Goal: Ask a question

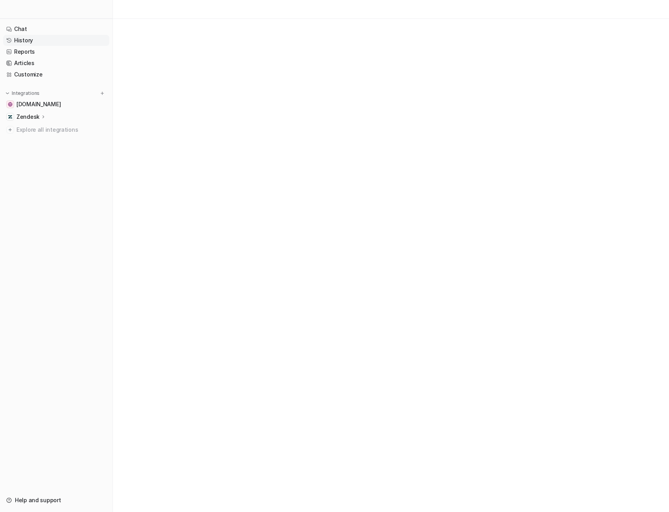
click at [46, 44] on link "History" at bounding box center [56, 40] width 106 height 11
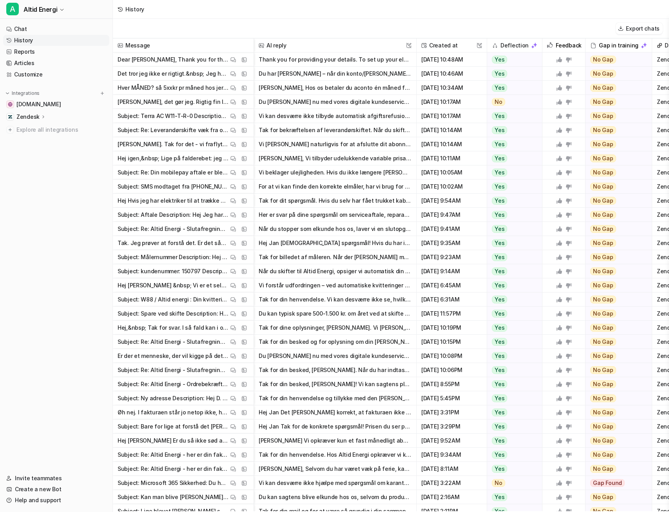
click at [358, 98] on button "Du [PERSON_NAME] nu med vores digitale kundeservice-robot. Hvis du ønsker perso…" at bounding box center [335, 102] width 153 height 14
click at [242, 100] on img at bounding box center [243, 102] width 5 height 6
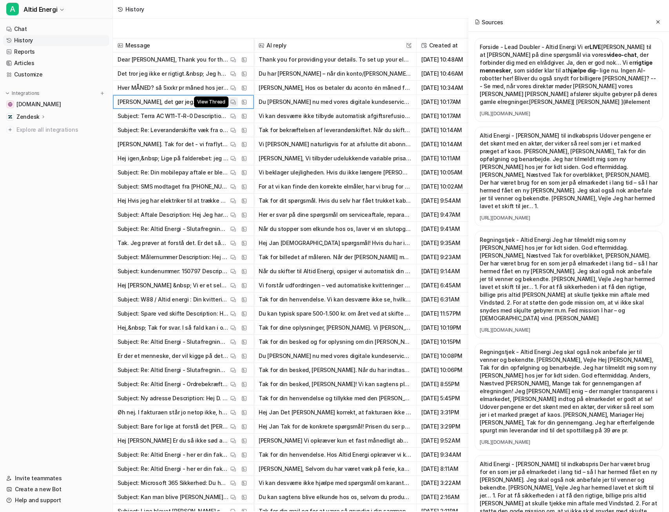
click at [232, 101] on img at bounding box center [232, 102] width 5 height 6
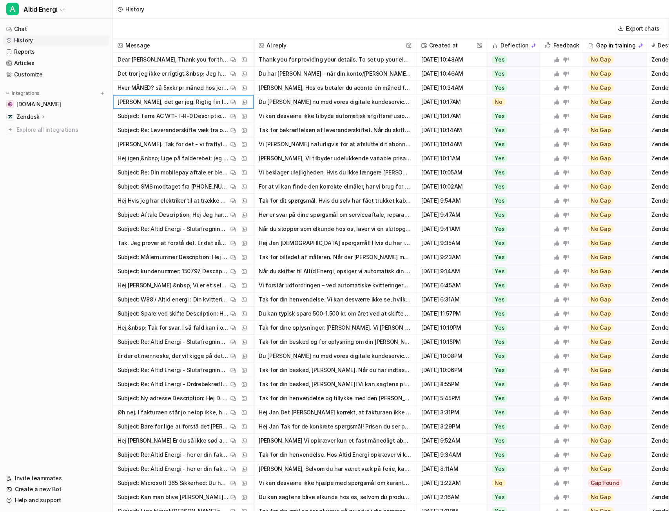
click at [174, 87] on p "Hver MÅNED? så 5xxkr pr måned hos jer kontra 7xx-8xxkr hver tredje måned hos vi…" at bounding box center [173, 88] width 111 height 14
click at [235, 88] on img at bounding box center [232, 88] width 5 height 6
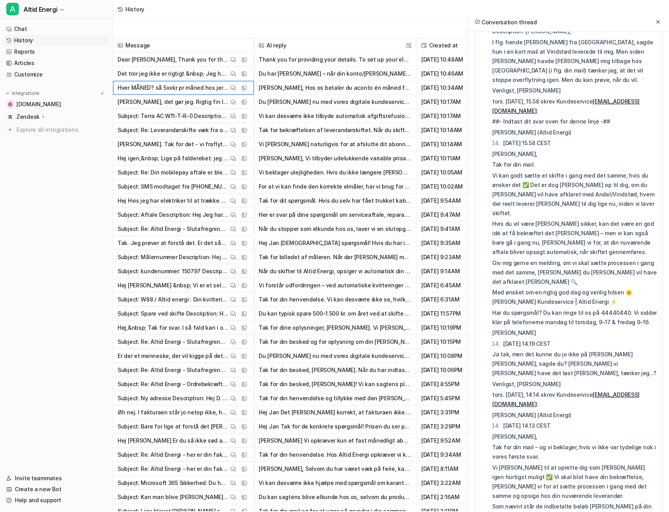
scroll to position [39, 0]
